Goal: Task Accomplishment & Management: Manage account settings

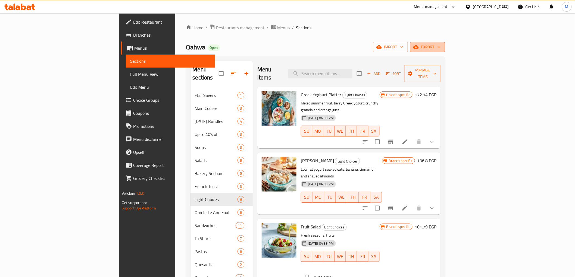
click at [445, 42] on button "export" at bounding box center [427, 47] width 35 height 10
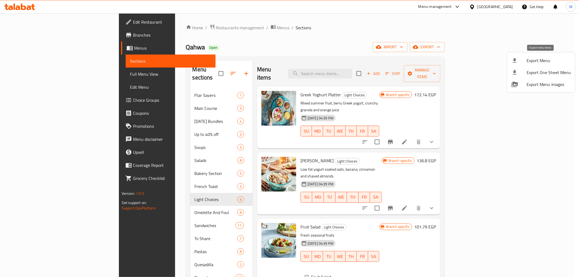
click at [543, 61] on span "Export Menu" at bounding box center [549, 60] width 44 height 7
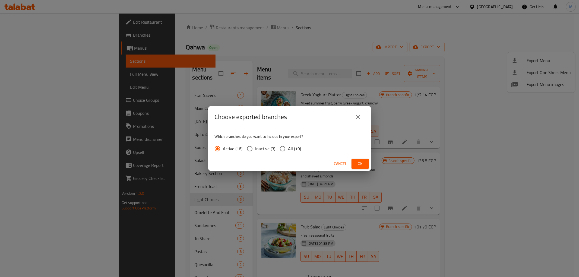
click at [282, 148] on input "All (19)" at bounding box center [282, 148] width 11 height 11
radio input "true"
click at [365, 169] on div "Cancel Ok" at bounding box center [289, 164] width 163 height 14
click at [360, 167] on span "Ok" at bounding box center [360, 164] width 9 height 7
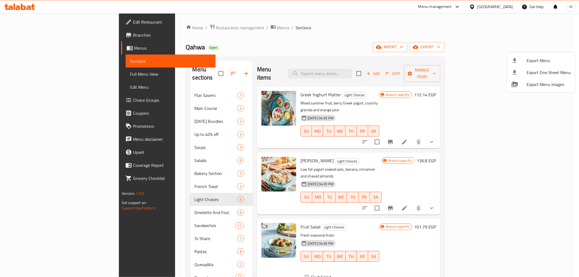
click at [393, 31] on div at bounding box center [289, 138] width 579 height 277
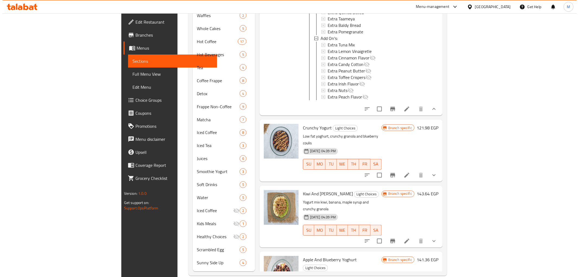
scroll to position [303, 0]
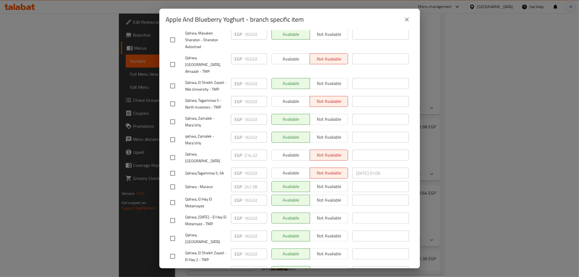
scroll to position [198, 0]
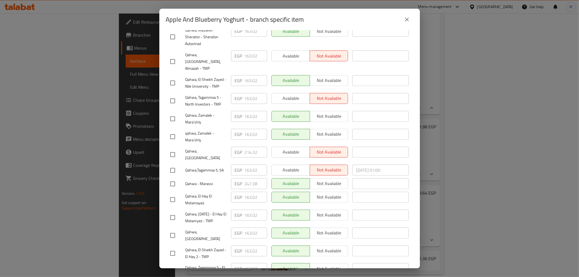
click at [173, 178] on input "checkbox" at bounding box center [172, 183] width 11 height 11
checkbox input "true"
click at [249, 178] on input "247.38" at bounding box center [256, 183] width 23 height 11
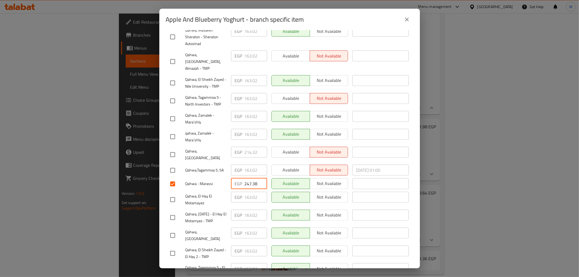
paste input "0"
type input "247.380"
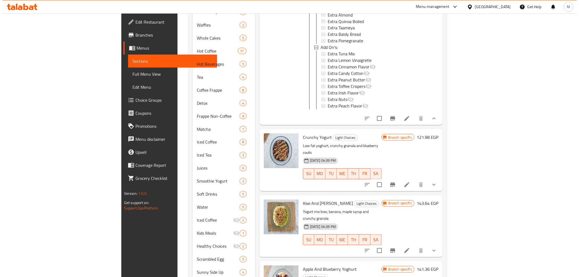
scroll to position [303, 0]
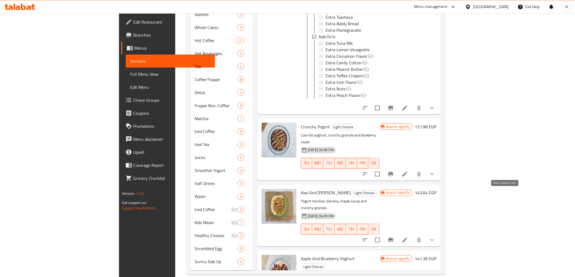
click at [393, 238] on icon "Branch-specific-item" at bounding box center [390, 240] width 5 height 4
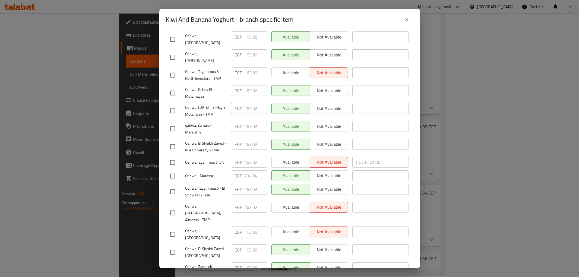
scroll to position [198, 0]
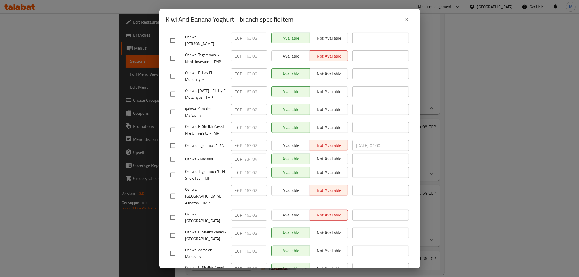
click at [172, 154] on input "checkbox" at bounding box center [172, 159] width 11 height 11
checkbox input "true"
click at [250, 154] on input "234.84" at bounding box center [256, 159] width 23 height 11
click at [249, 154] on input "234.84" at bounding box center [256, 159] width 23 height 11
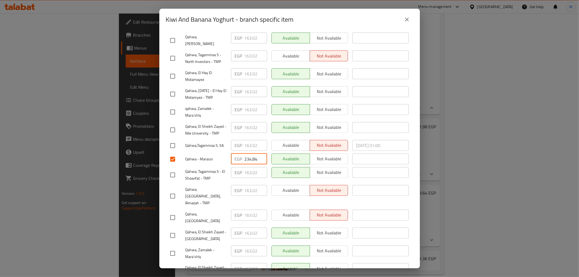
paste input "47.380"
type input "247.380"
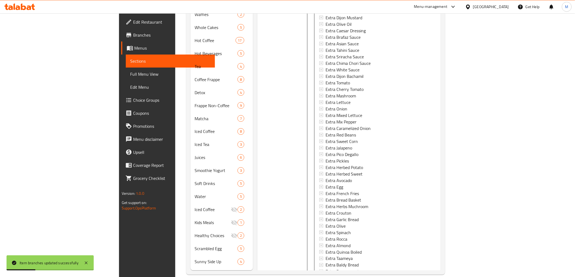
scroll to position [267, 0]
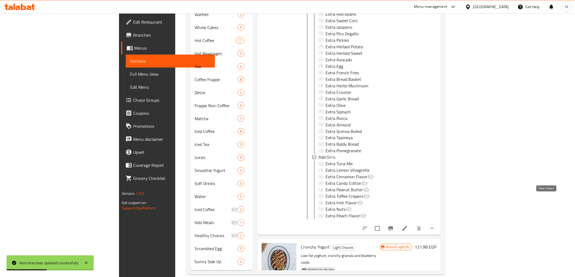
click at [435, 225] on icon "show more" at bounding box center [432, 228] width 7 height 7
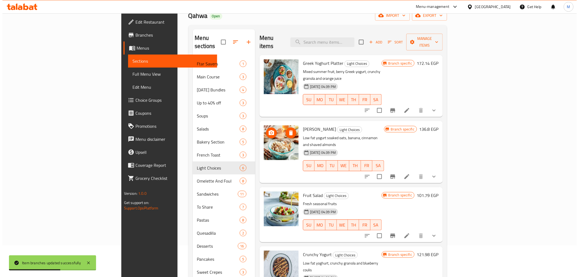
scroll to position [0, 0]
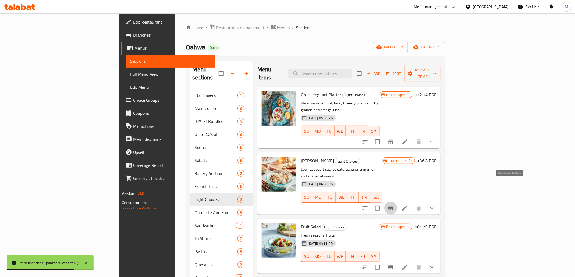
click at [393, 206] on icon "Branch-specific-item" at bounding box center [390, 208] width 5 height 4
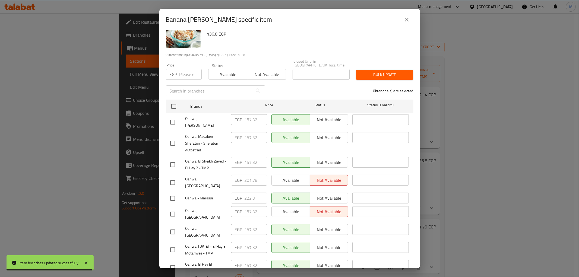
scroll to position [30, 0]
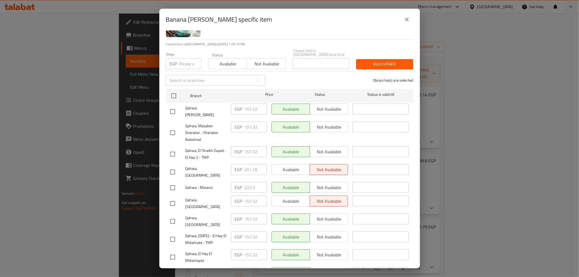
click at [173, 182] on input "checkbox" at bounding box center [172, 187] width 11 height 11
checkbox input "true"
click at [247, 182] on input "222.3" at bounding box center [256, 187] width 23 height 11
paste input "33.700"
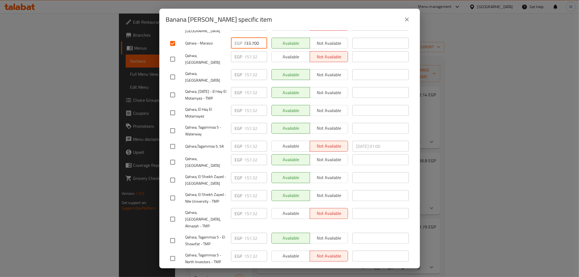
scroll to position [198, 0]
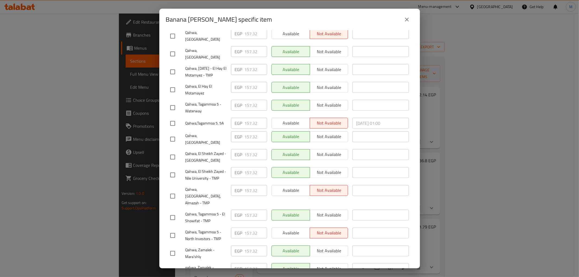
type input "233.700"
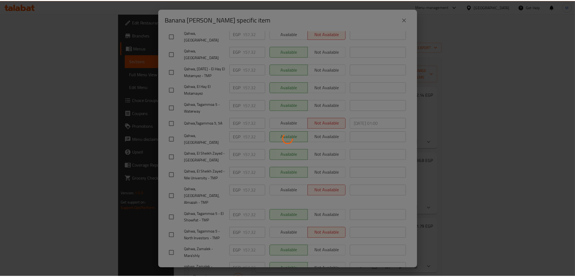
scroll to position [0, 0]
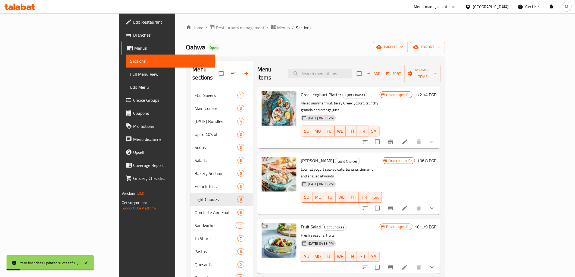
click at [435, 205] on icon "show more" at bounding box center [432, 208] width 7 height 7
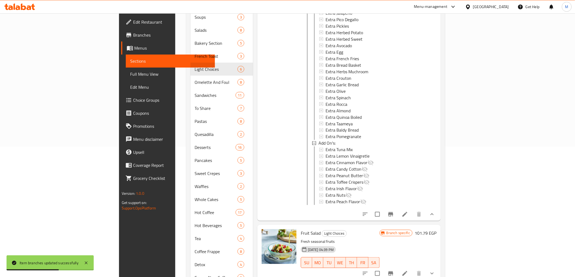
scroll to position [151, 0]
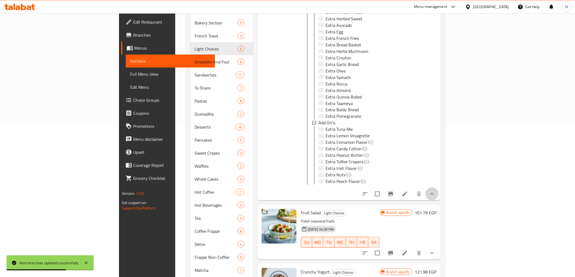
click at [438, 188] on button "show more" at bounding box center [431, 194] width 13 height 13
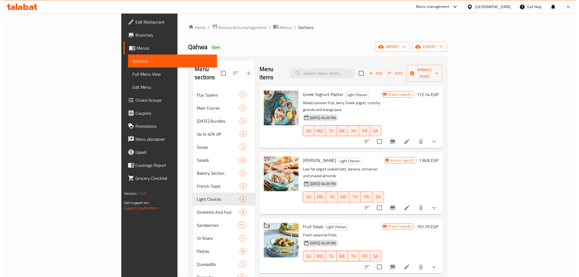
scroll to position [0, 0]
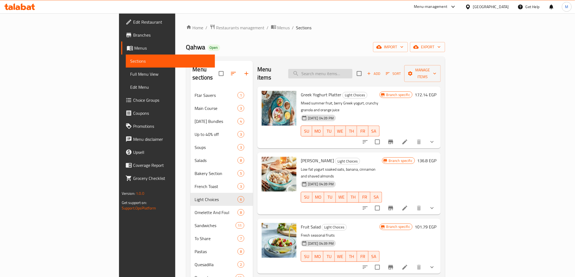
click at [352, 71] on input "search" at bounding box center [320, 74] width 64 height 10
paste input "Yoghurt Platter"
type input "Yoghurt Platter"
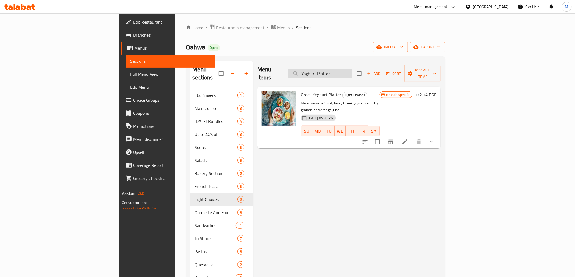
click at [352, 69] on input "Yoghurt Platter" at bounding box center [320, 74] width 64 height 10
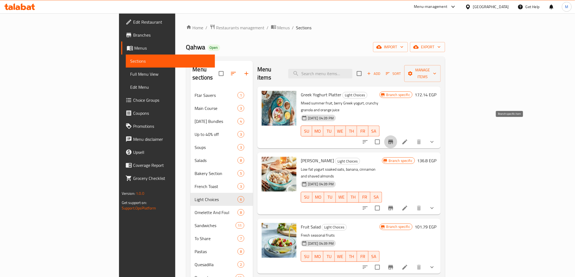
click at [394, 139] on icon "Branch-specific-item" at bounding box center [390, 142] width 7 height 7
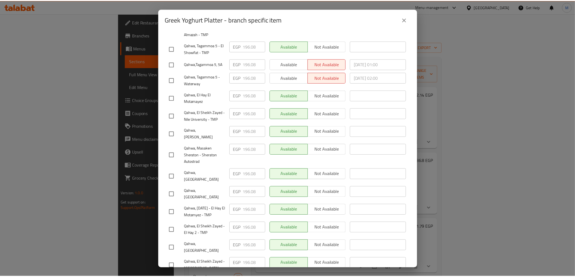
scroll to position [198, 0]
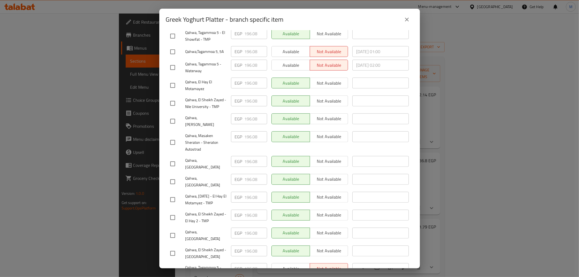
click at [148, 112] on div "Greek Yoghurt Platter - branch specific item Greek Yoghurt Platter Mixed summer…" at bounding box center [289, 138] width 579 height 277
